Goal: Task Accomplishment & Management: Manage account settings

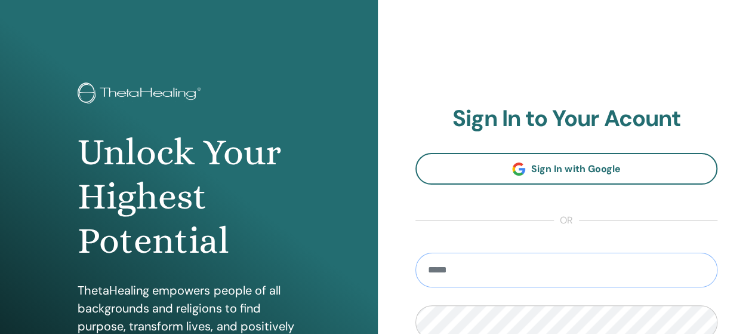
click at [646, 271] on input "email" at bounding box center [567, 270] width 303 height 35
type input "**********"
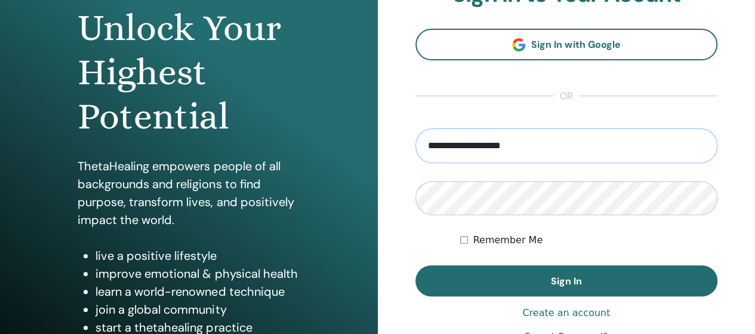
scroll to position [148, 0]
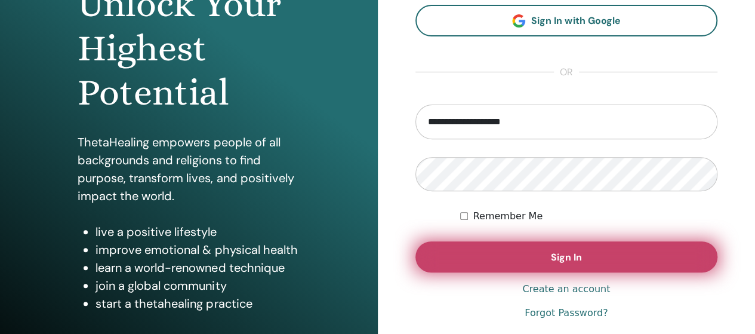
click at [504, 249] on button "Sign In" at bounding box center [567, 256] width 303 height 31
